Goal: Task Accomplishment & Management: Use online tool/utility

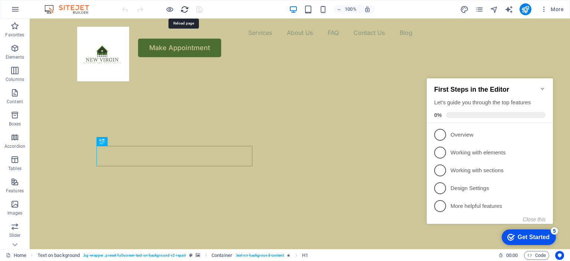
click at [182, 11] on icon "reload" at bounding box center [184, 9] width 9 height 9
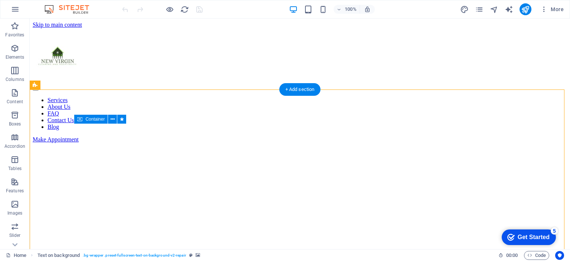
drag, startPoint x: 211, startPoint y: 126, endPoint x: 276, endPoint y: 126, distance: 64.9
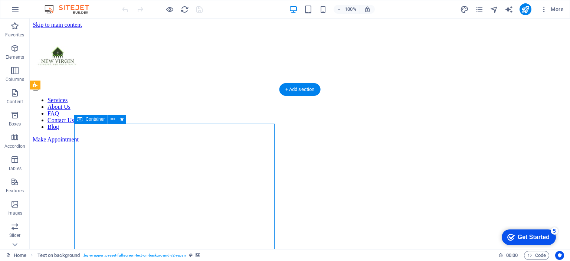
drag, startPoint x: 195, startPoint y: 142, endPoint x: 215, endPoint y: 126, distance: 25.8
drag, startPoint x: 106, startPoint y: 138, endPoint x: 97, endPoint y: 100, distance: 38.2
drag, startPoint x: 110, startPoint y: 138, endPoint x: 85, endPoint y: 103, distance: 43.0
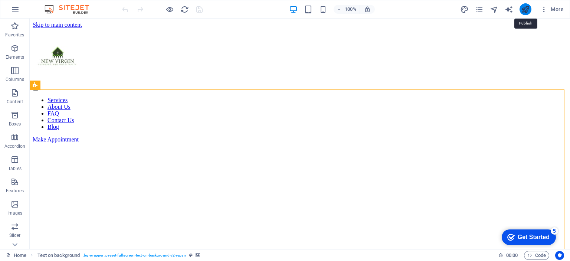
click at [0, 0] on icon "publish" at bounding box center [0, 0] width 0 height 0
